Goal: Information Seeking & Learning: Learn about a topic

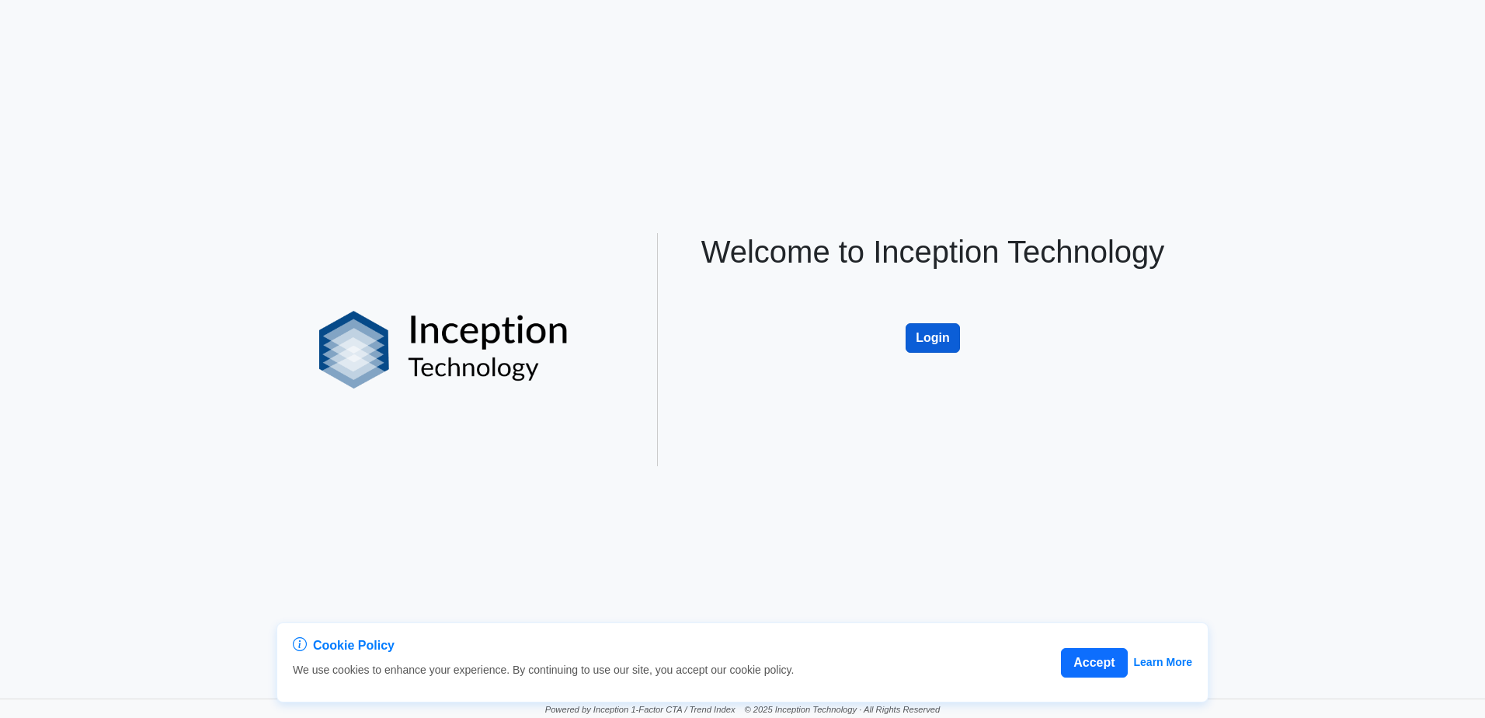
click at [797, 335] on button "Login" at bounding box center [932, 338] width 54 height 30
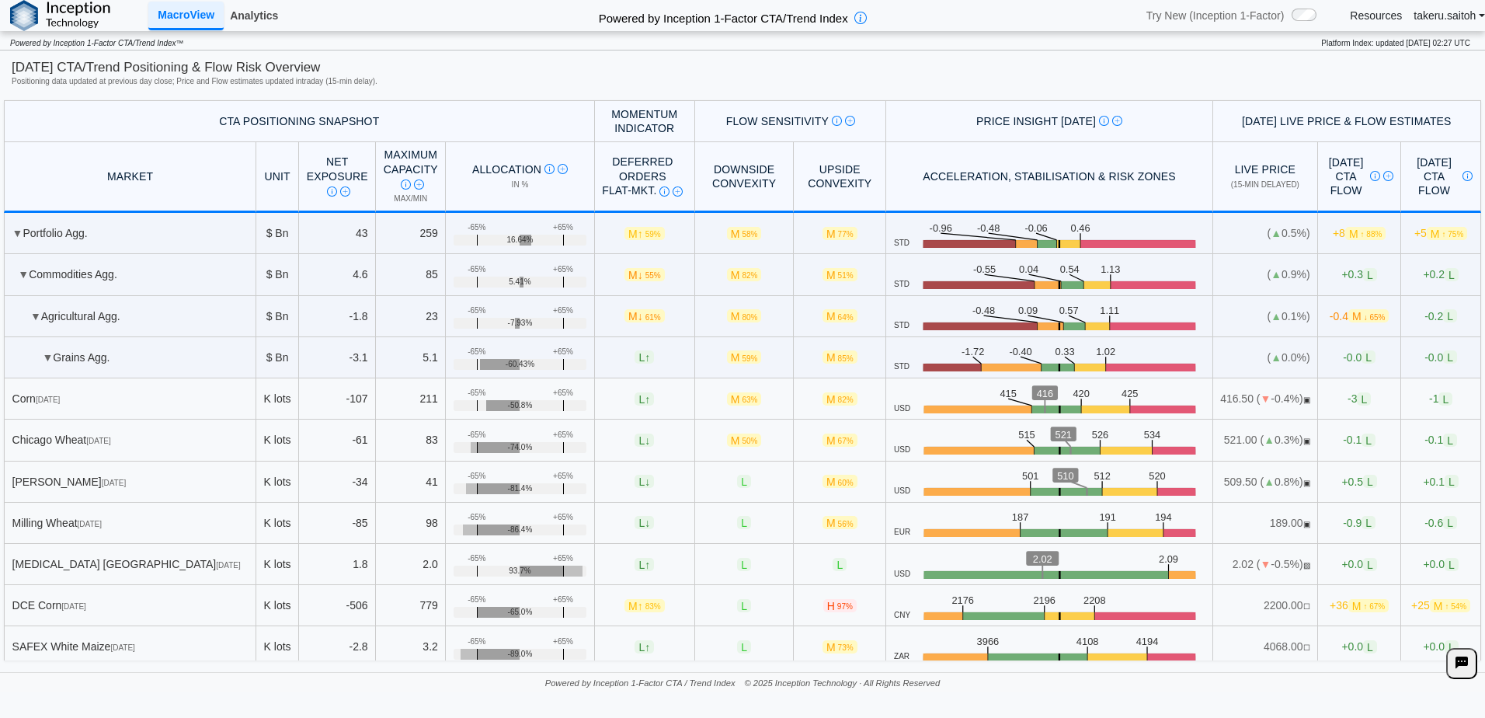
click at [254, 23] on link "Analytics" at bounding box center [254, 15] width 61 height 26
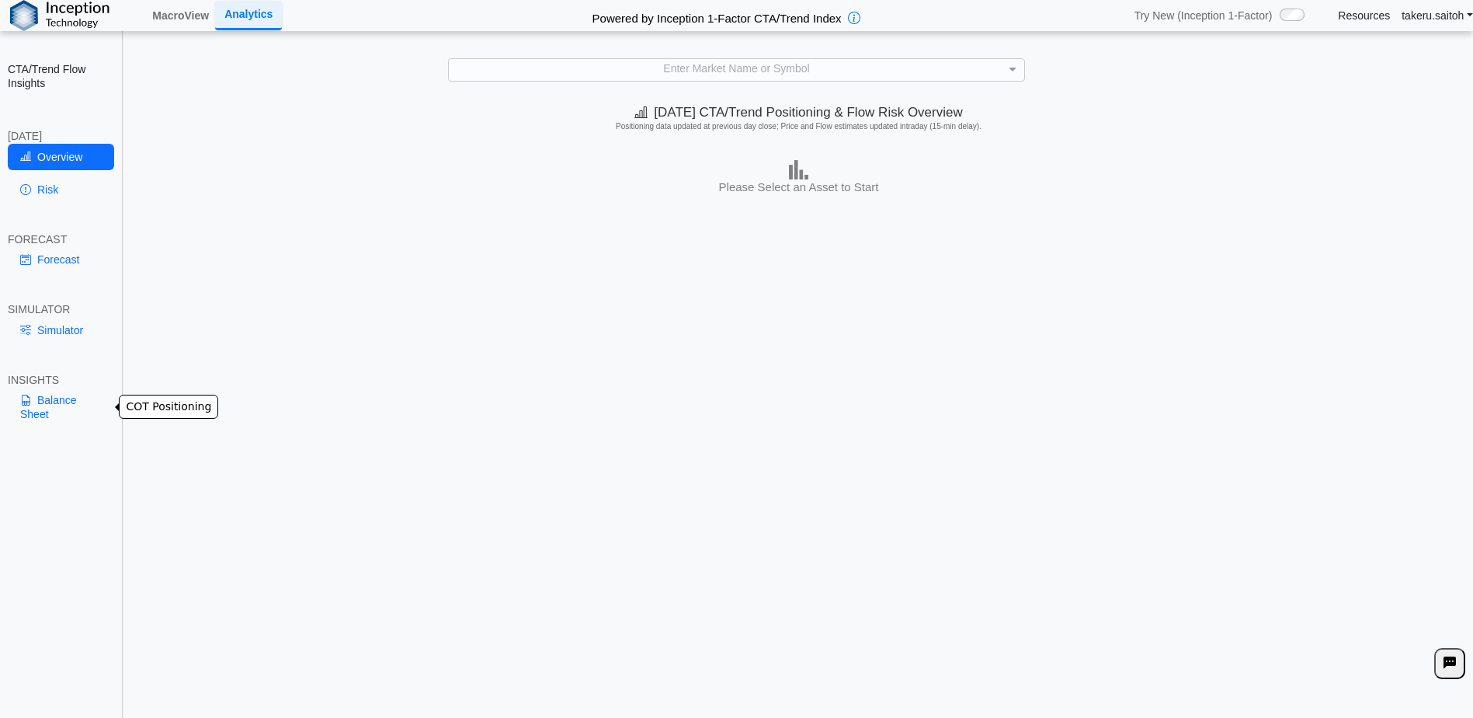
click at [54, 405] on link "Balance Sheet" at bounding box center [61, 407] width 106 height 40
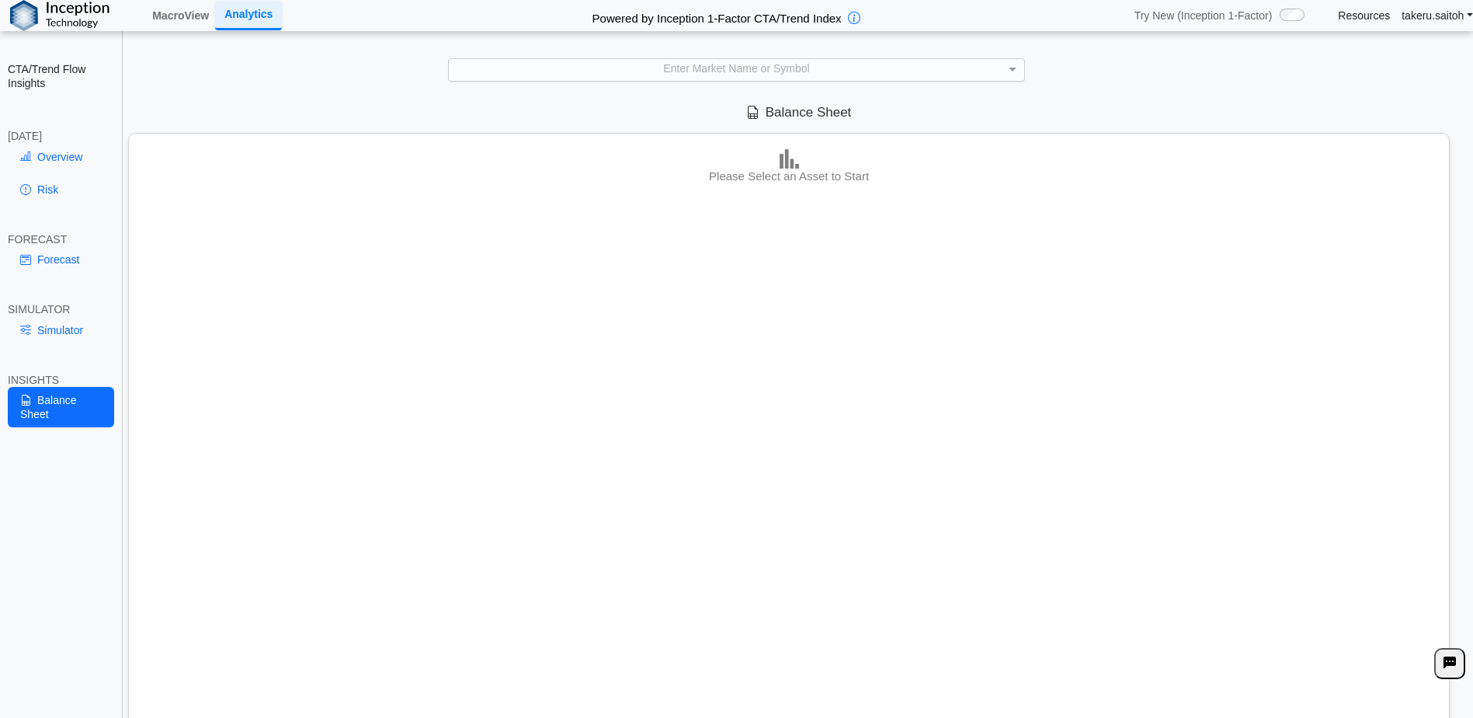
click at [817, 62] on div "Enter Market Name or Symbol" at bounding box center [736, 70] width 575 height 22
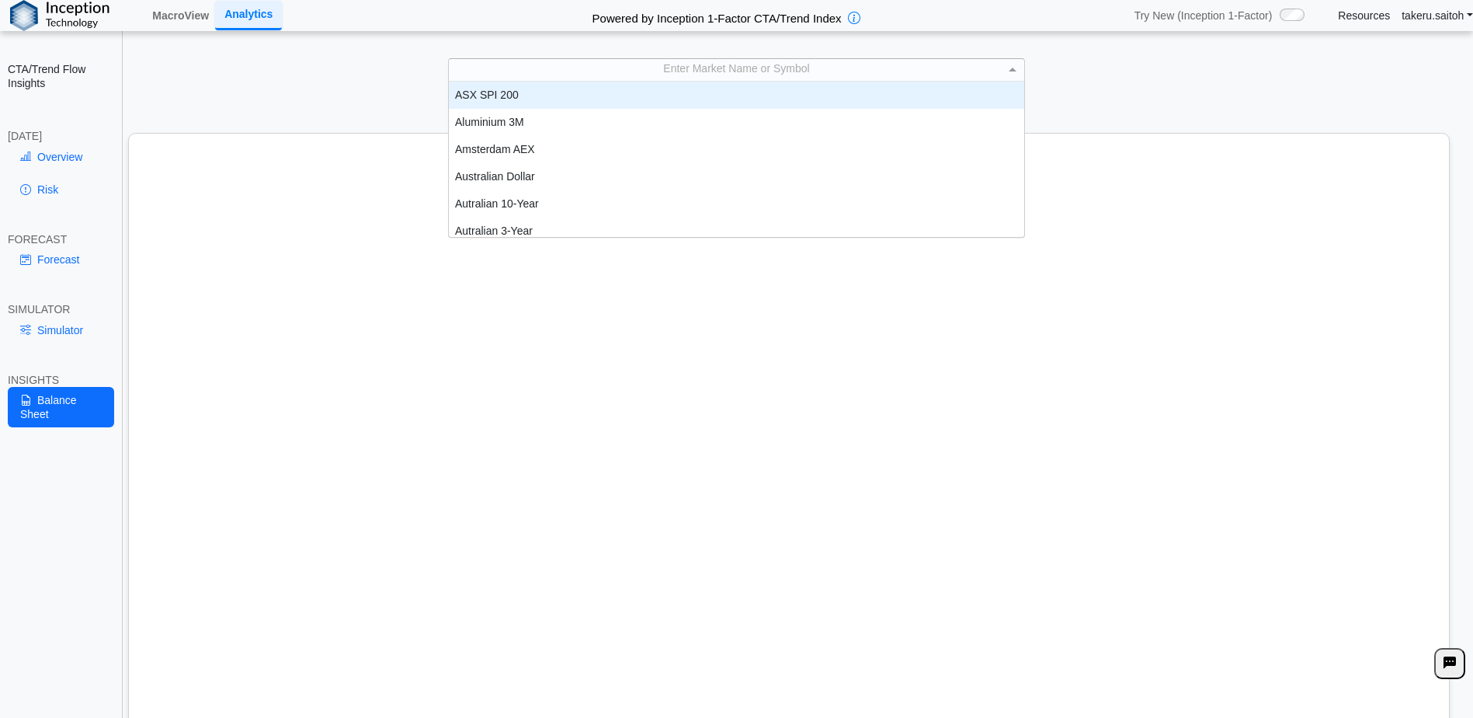
scroll to position [144, 564]
click at [794, 71] on div "Enter Market Name or Symbol" at bounding box center [736, 70] width 575 height 22
type input "****"
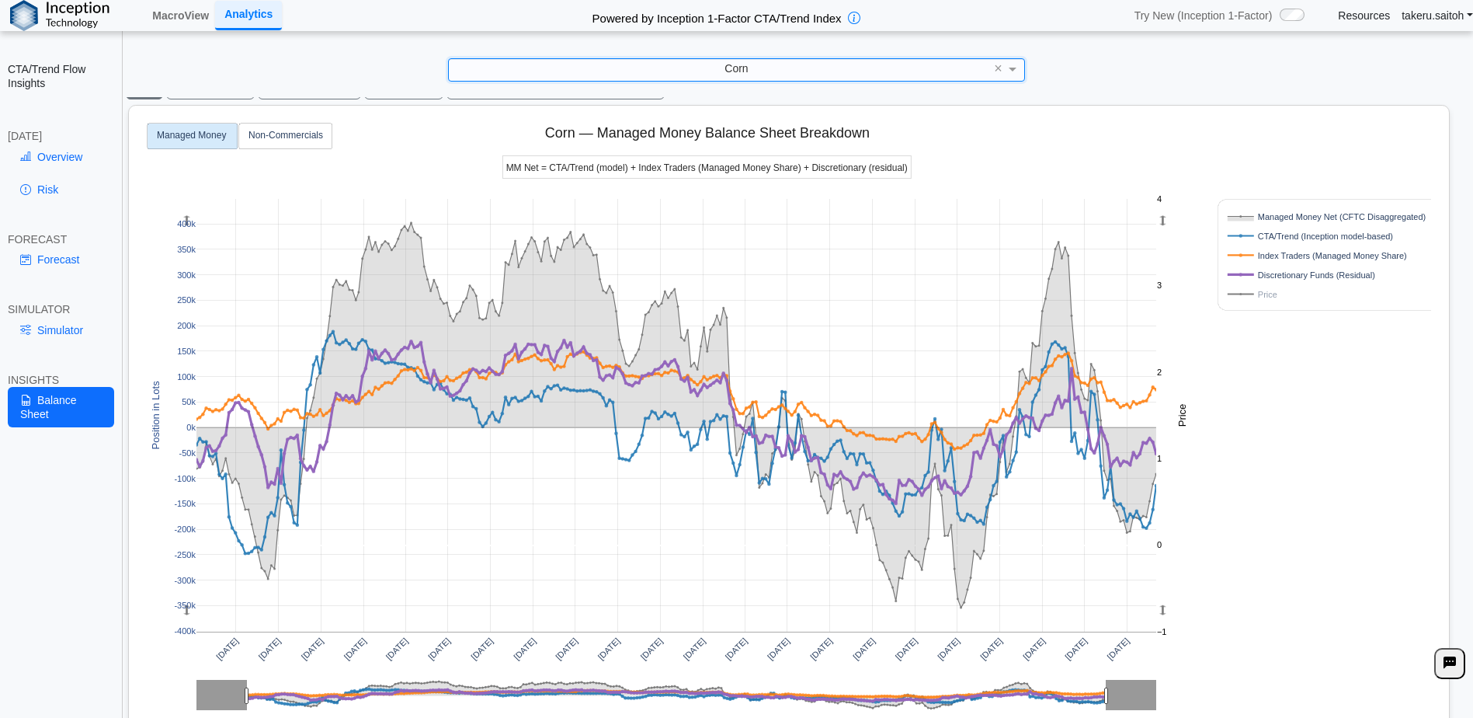
scroll to position [0, 0]
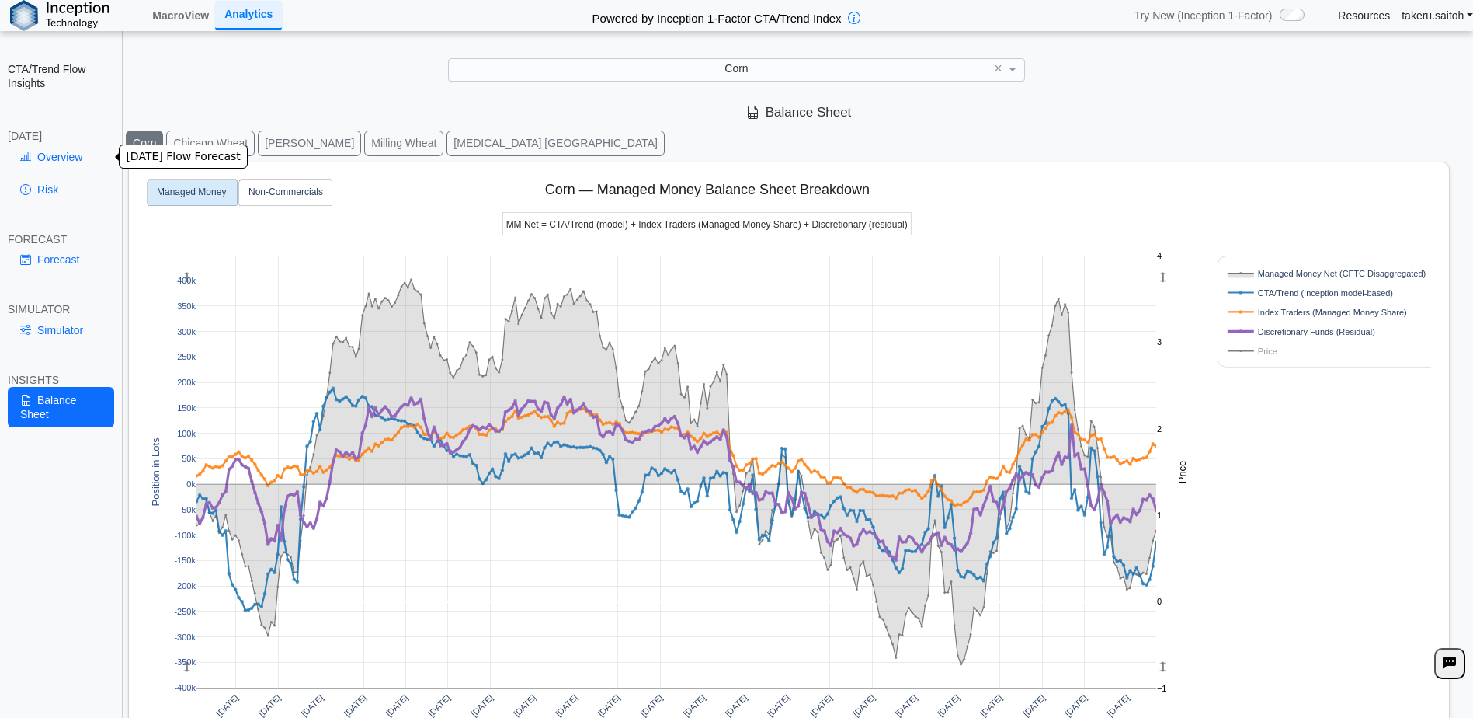
click at [58, 161] on link "Overview" at bounding box center [61, 157] width 106 height 26
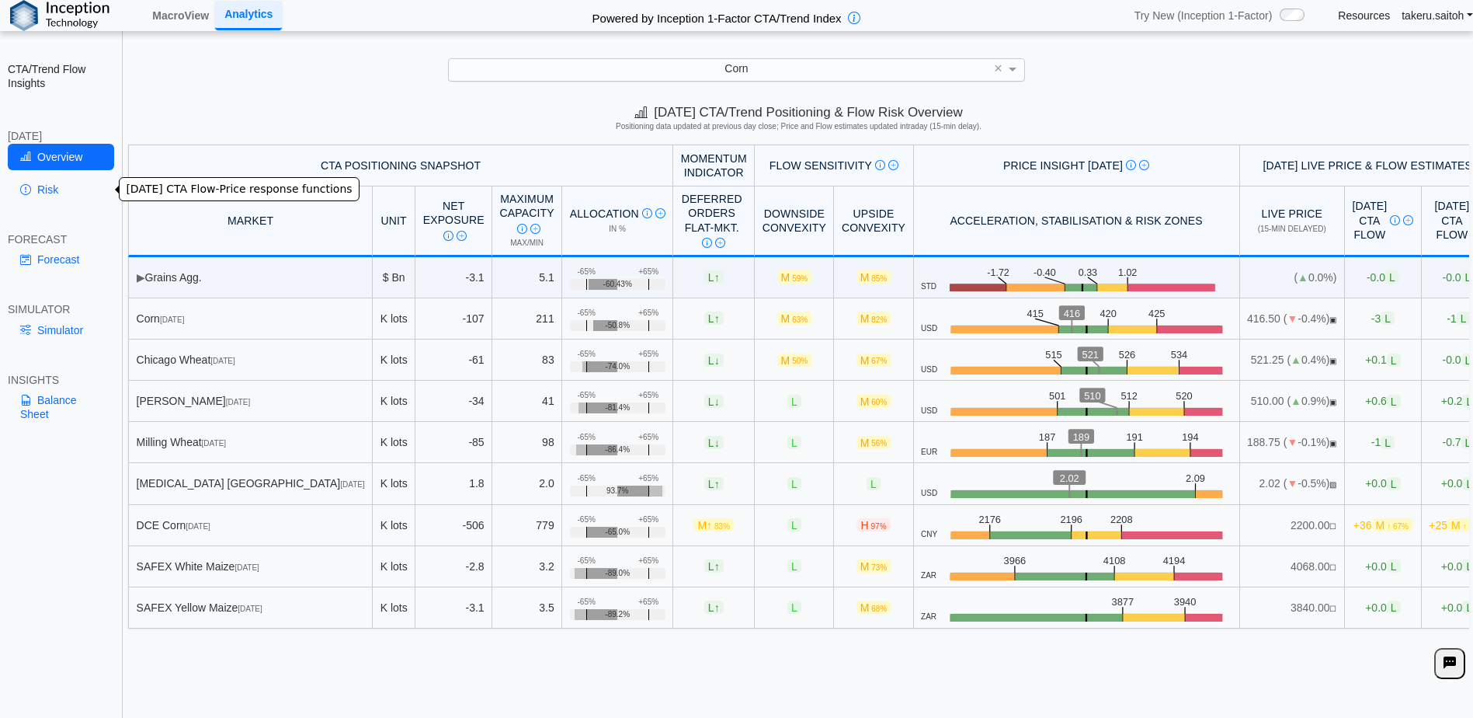
click at [60, 198] on link "Risk" at bounding box center [61, 189] width 106 height 26
